Goal: Transaction & Acquisition: Book appointment/travel/reservation

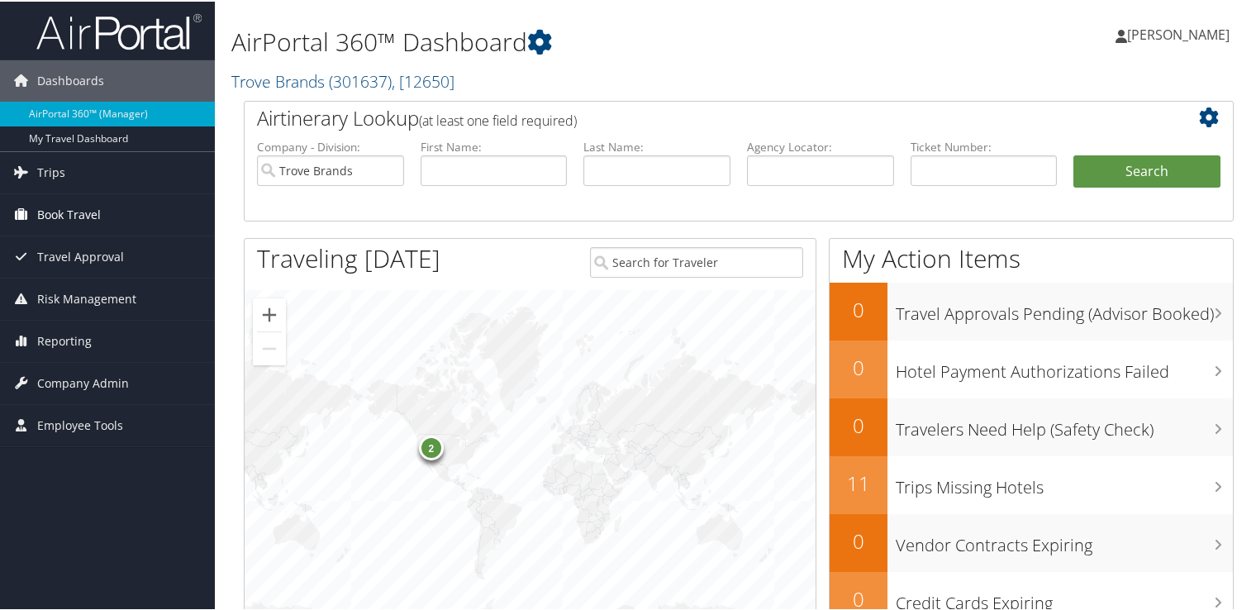
click at [86, 212] on span "Book Travel" at bounding box center [69, 213] width 64 height 41
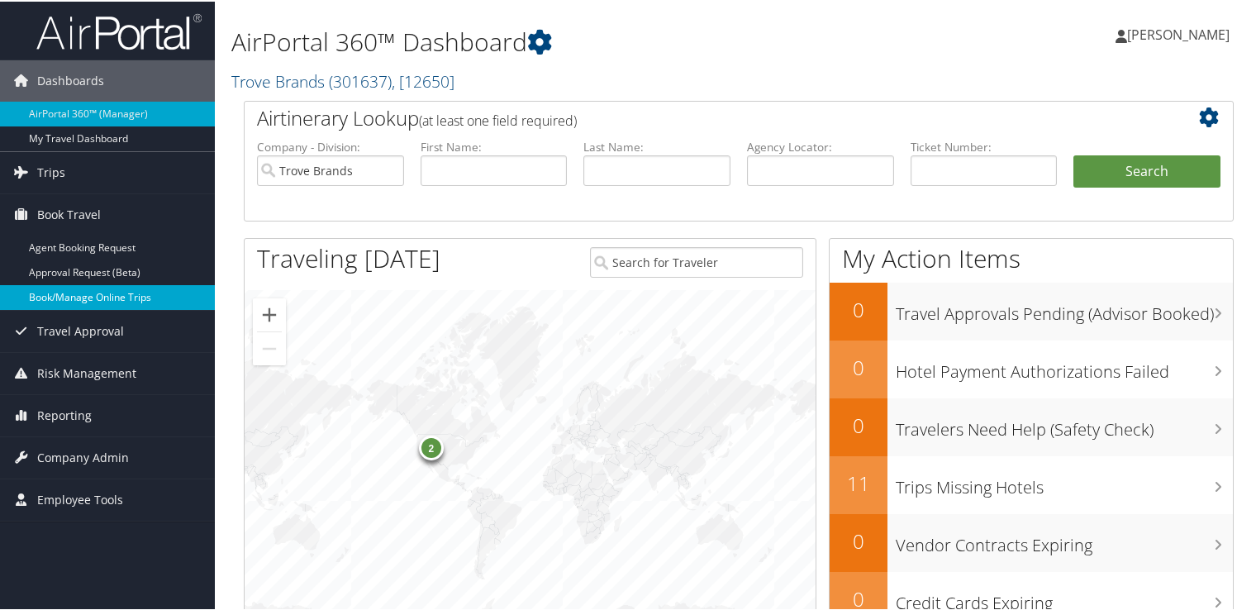
click at [124, 290] on link "Book/Manage Online Trips" at bounding box center [107, 295] width 215 height 25
